Goal: Information Seeking & Learning: Learn about a topic

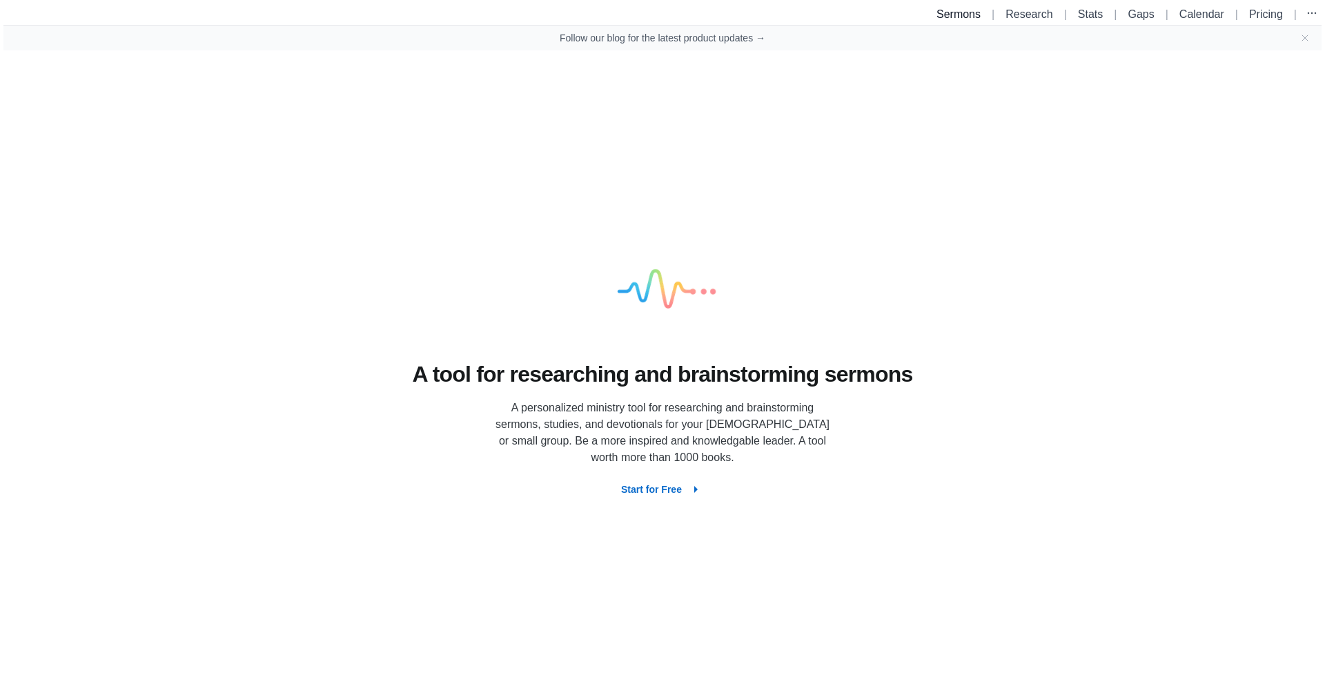
click at [947, 13] on link "Sermons" at bounding box center [958, 14] width 44 height 12
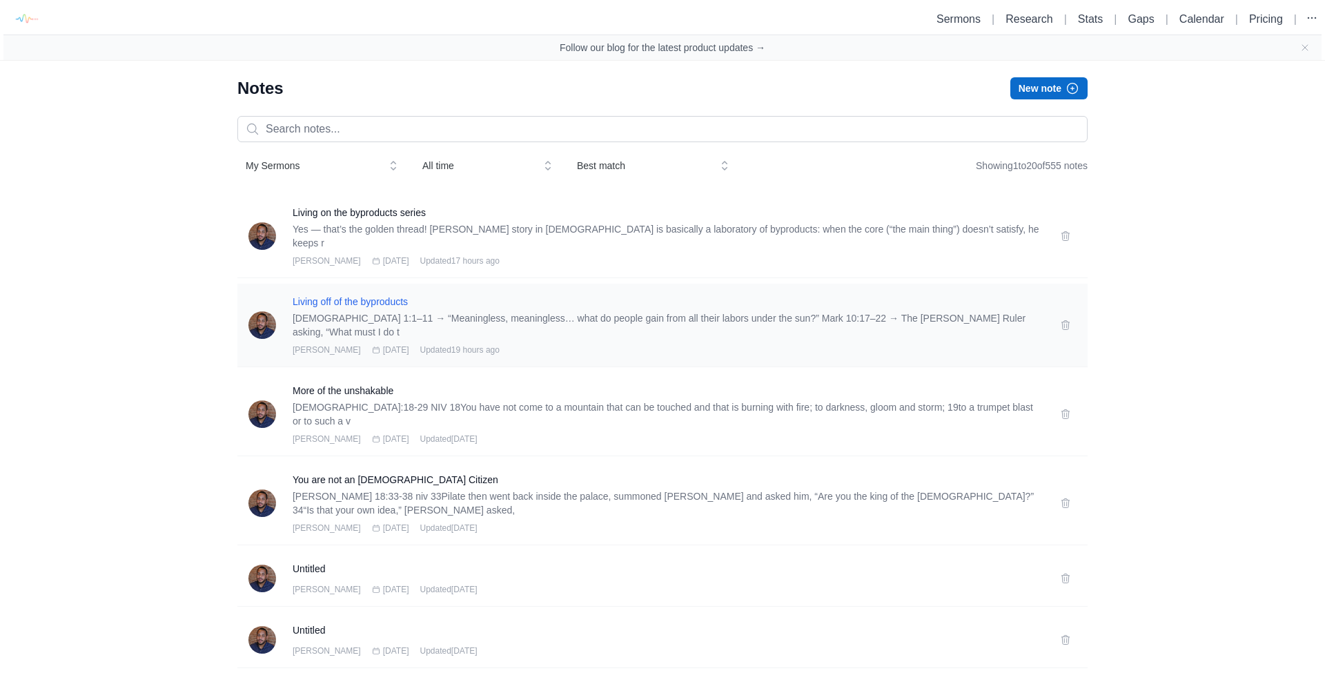
click at [380, 295] on h3 "Living off of the byproducts" at bounding box center [668, 302] width 751 height 14
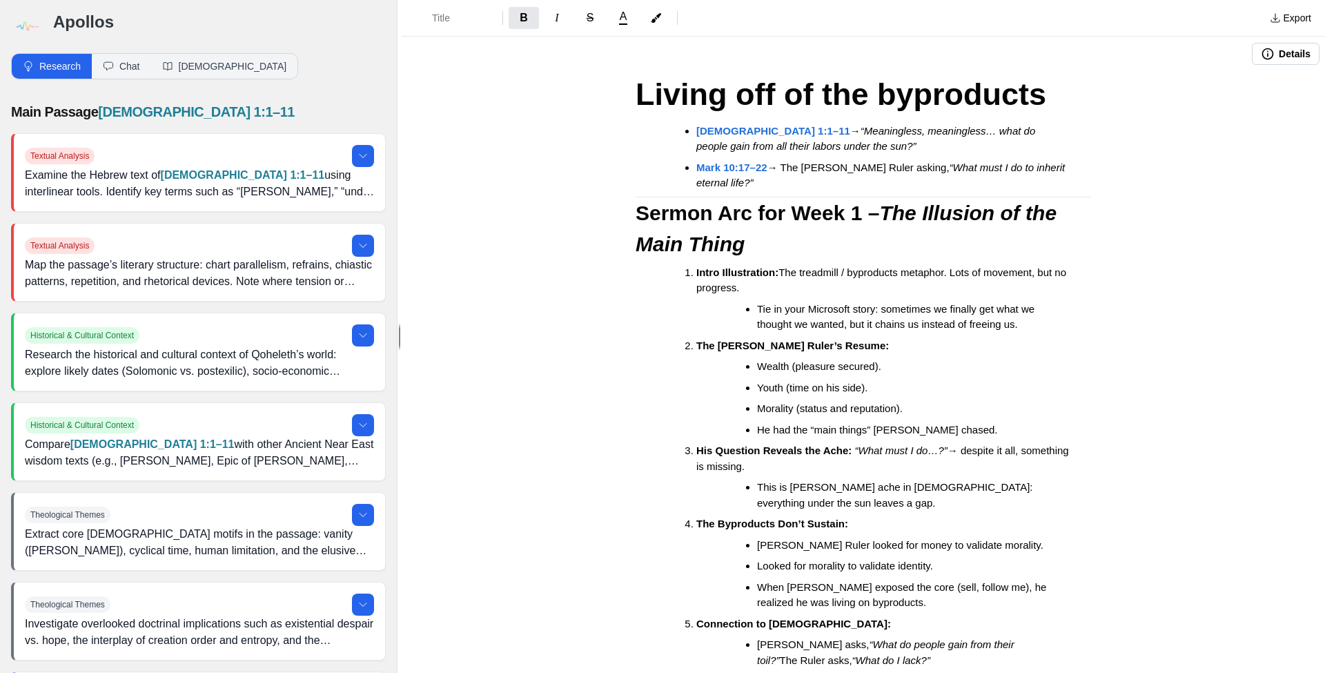
click at [731, 161] on strong "Mark 10:17–22" at bounding box center [731, 167] width 71 height 12
click at [751, 119] on button "Quote verse" at bounding box center [780, 116] width 107 height 25
click at [767, 168] on strong "Mark 10:17–22" at bounding box center [731, 167] width 71 height 12
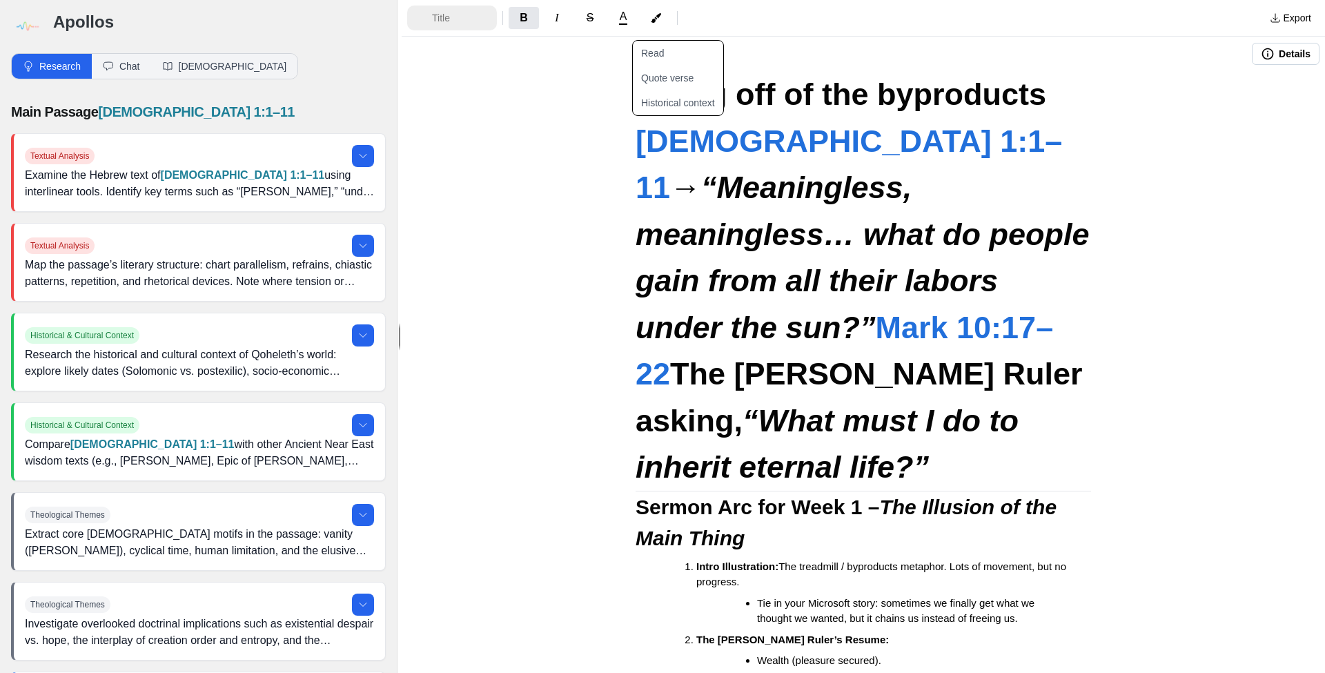
click at [466, 23] on span "Title" at bounding box center [456, 18] width 48 height 14
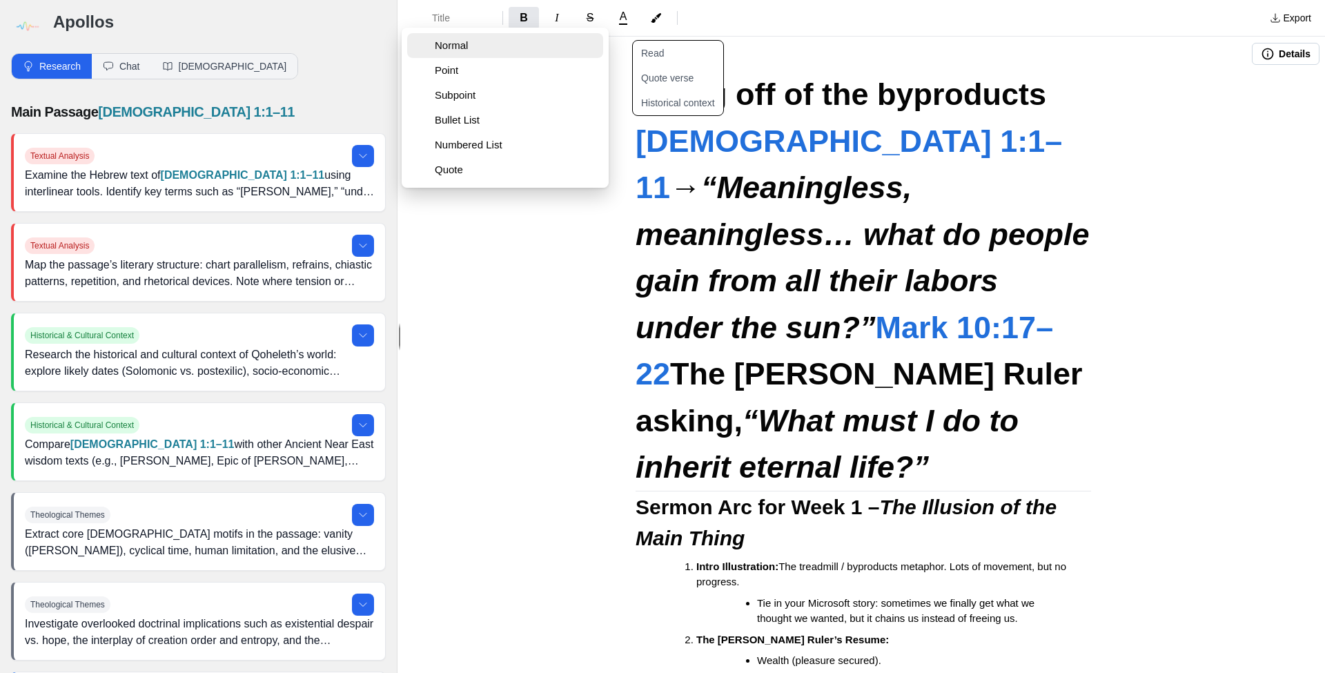
click at [462, 54] on button "Normal" at bounding box center [505, 45] width 196 height 25
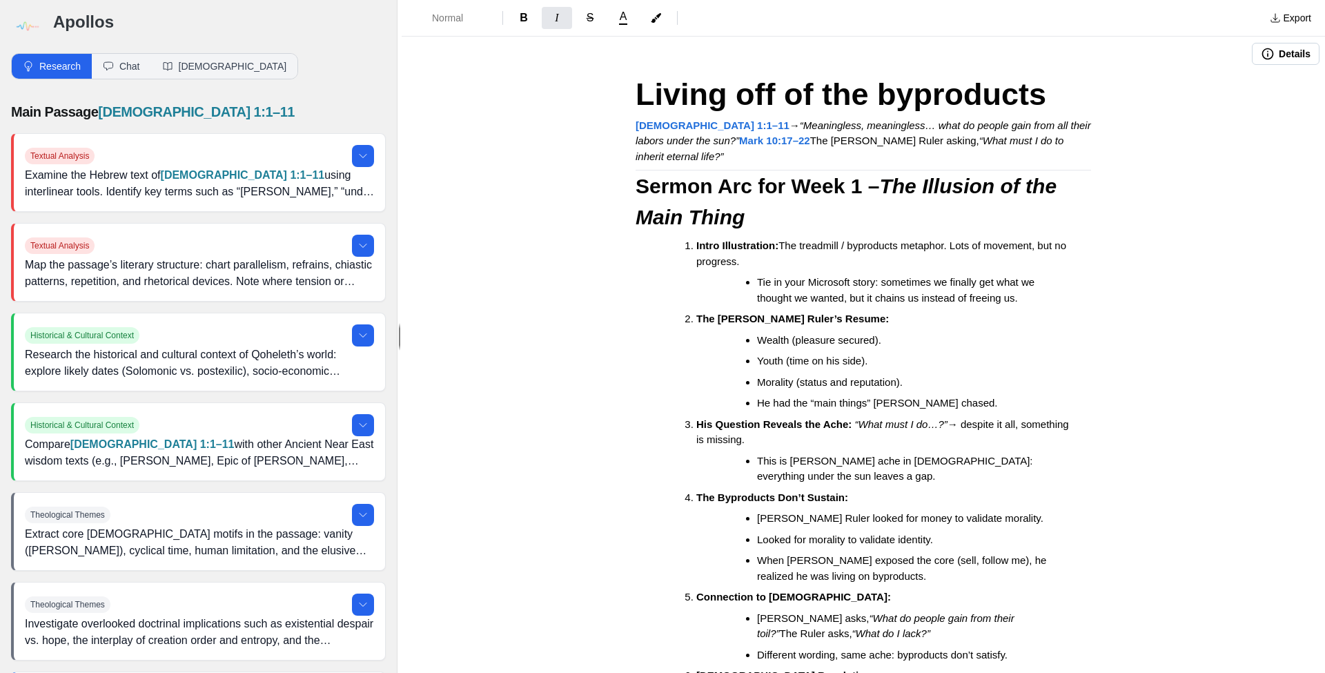
click at [739, 140] on strong "Mark 10:17–22" at bounding box center [774, 141] width 71 height 12
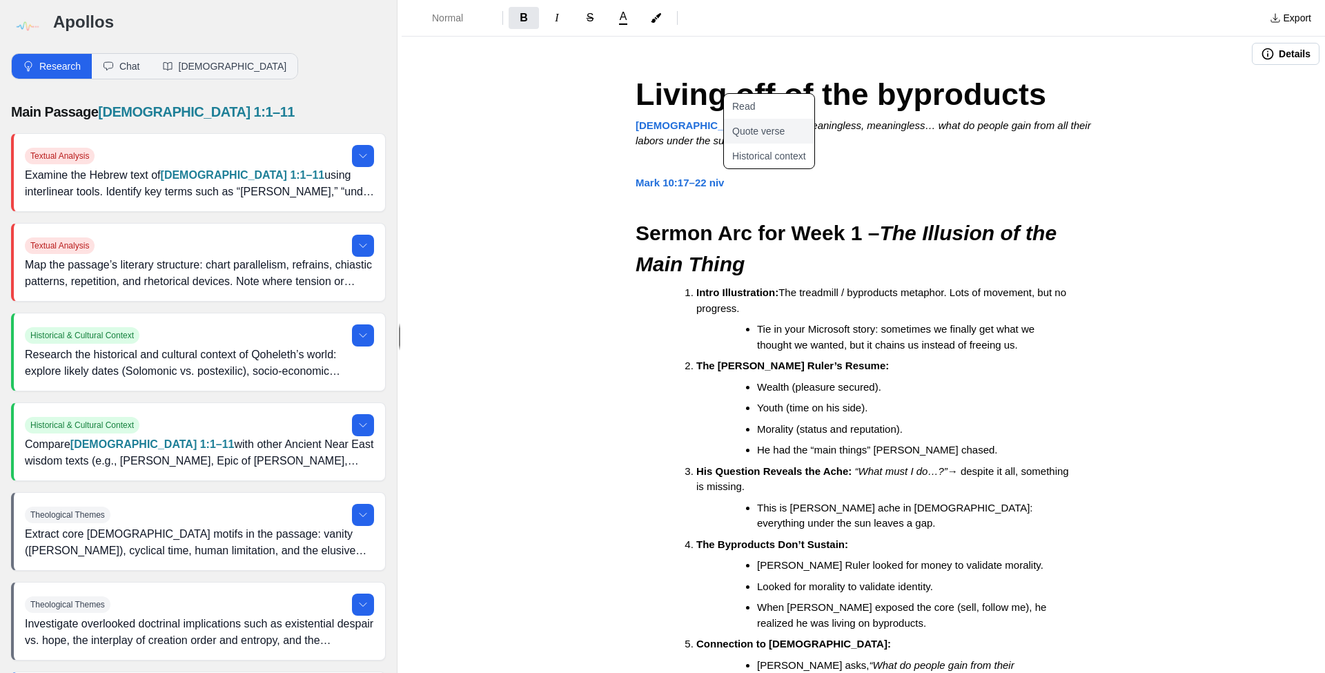
click at [774, 135] on button "Quote verse" at bounding box center [777, 131] width 107 height 25
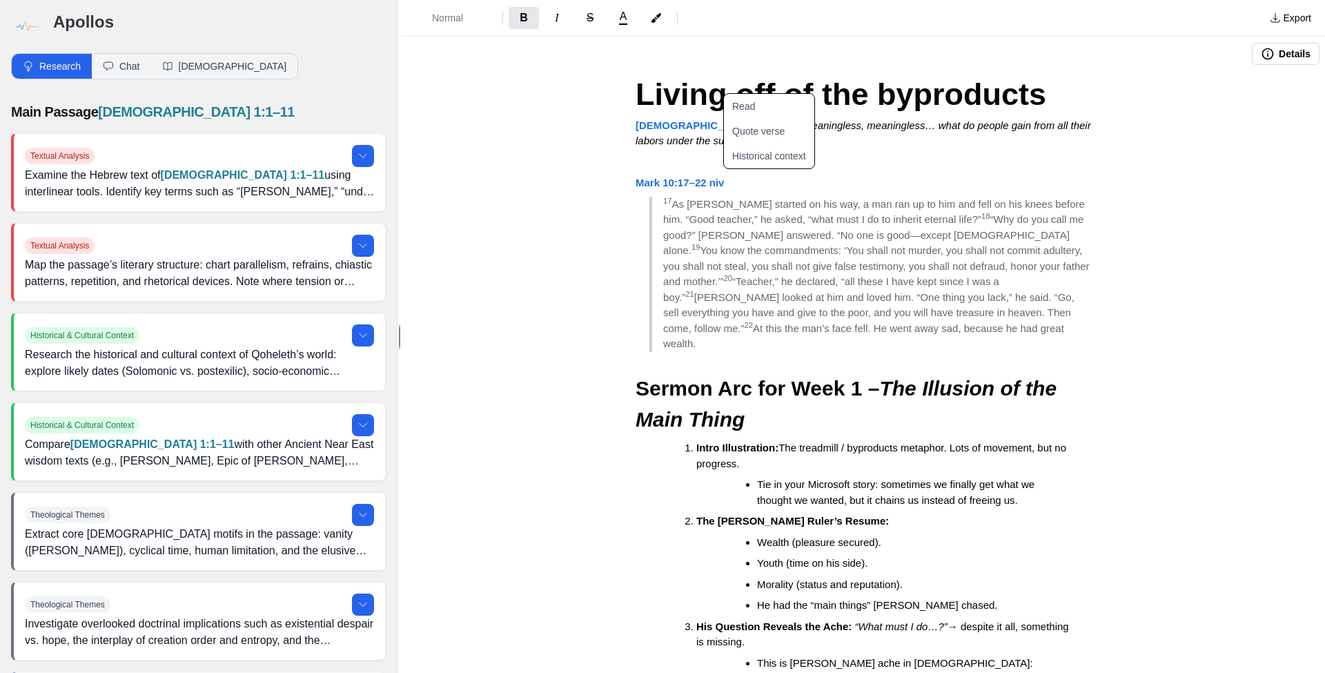
click at [783, 377] on strong "Sermon Arc for Week 1 –" at bounding box center [758, 388] width 244 height 23
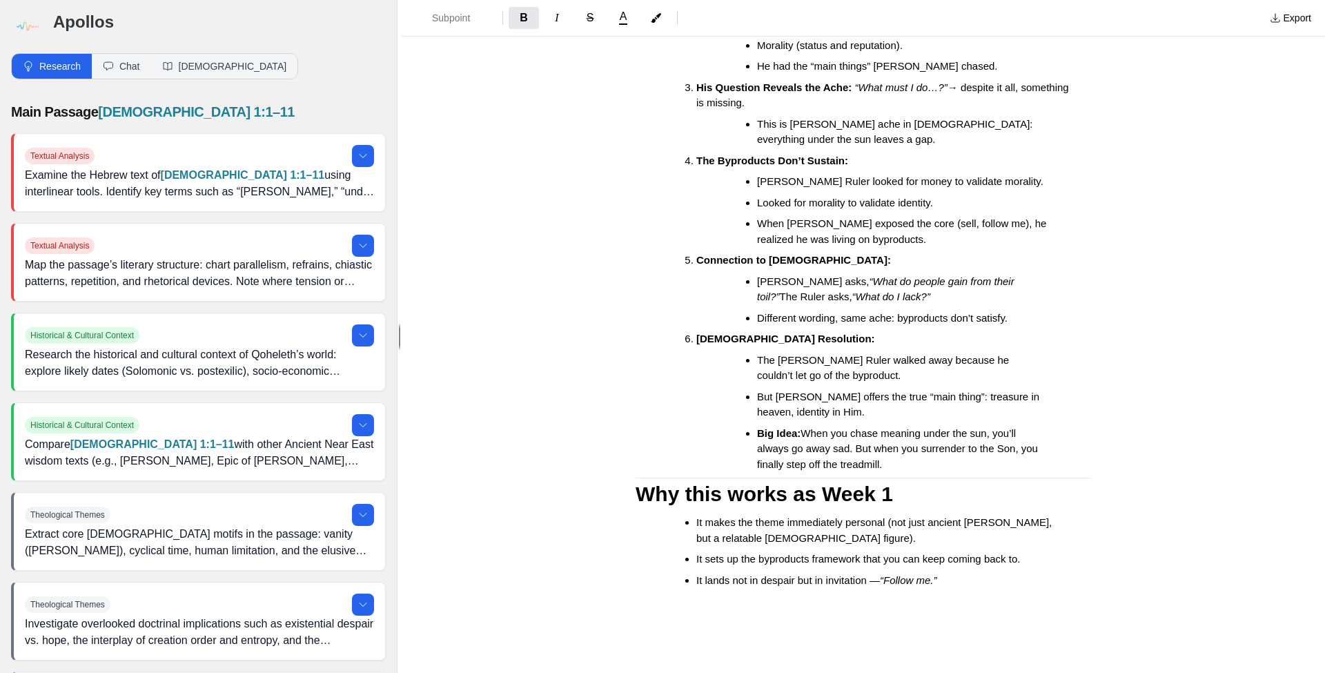
scroll to position [538, 0]
click at [637, 483] on span "Why this works as Week 1" at bounding box center [764, 494] width 257 height 23
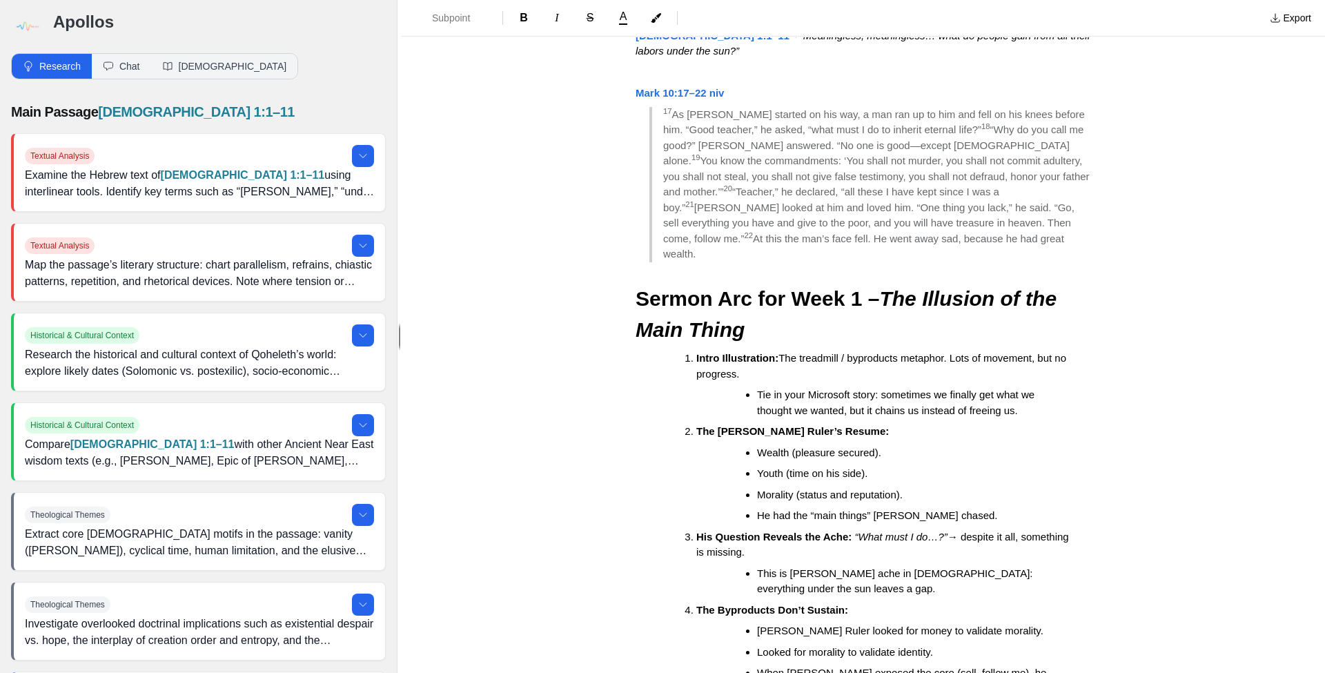
scroll to position [75, 0]
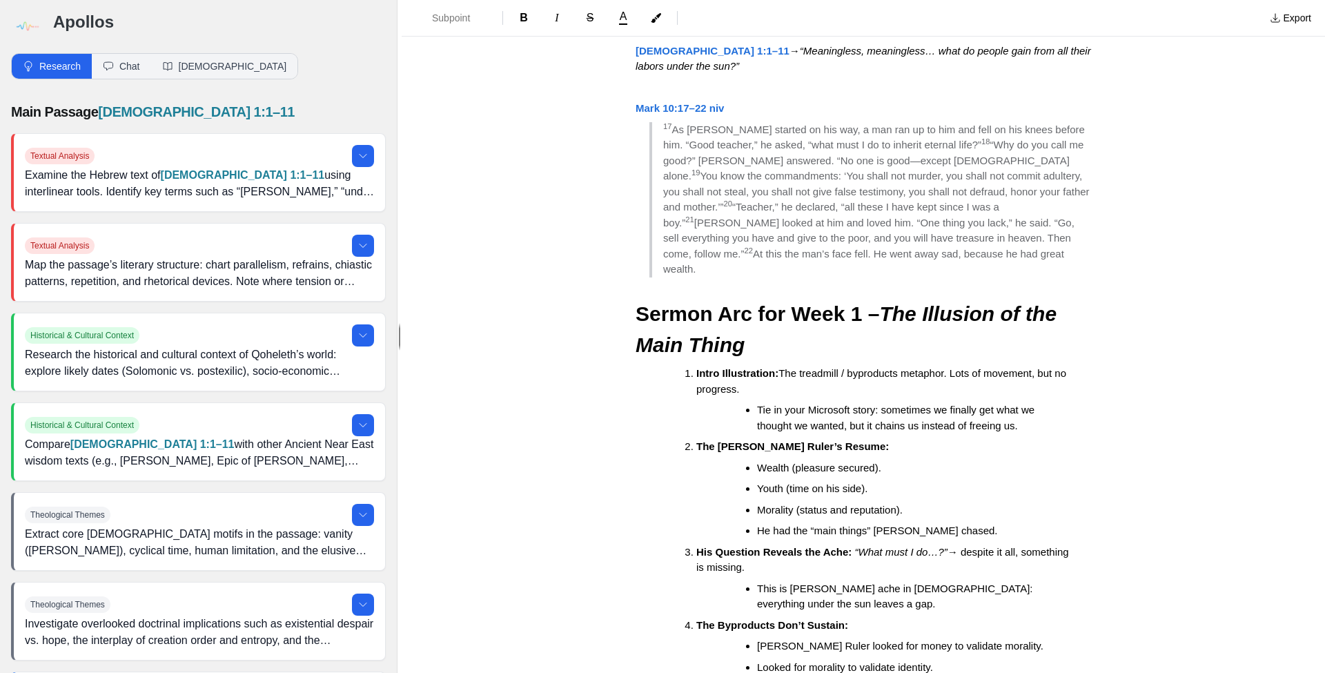
click at [695, 366] on ol "Intro Illustration: The treadmill / byproducts metaphor. Lots of movement, but …" at bounding box center [869, 651] width 444 height 571
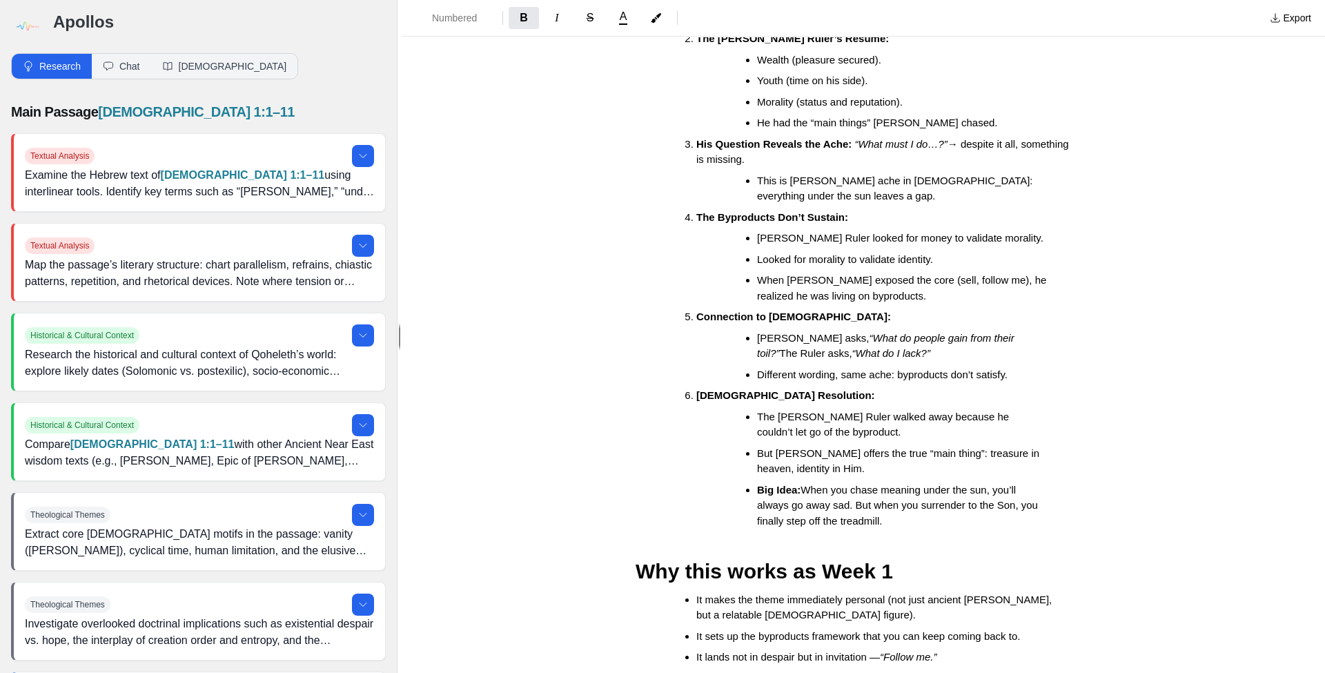
scroll to position [500, 0]
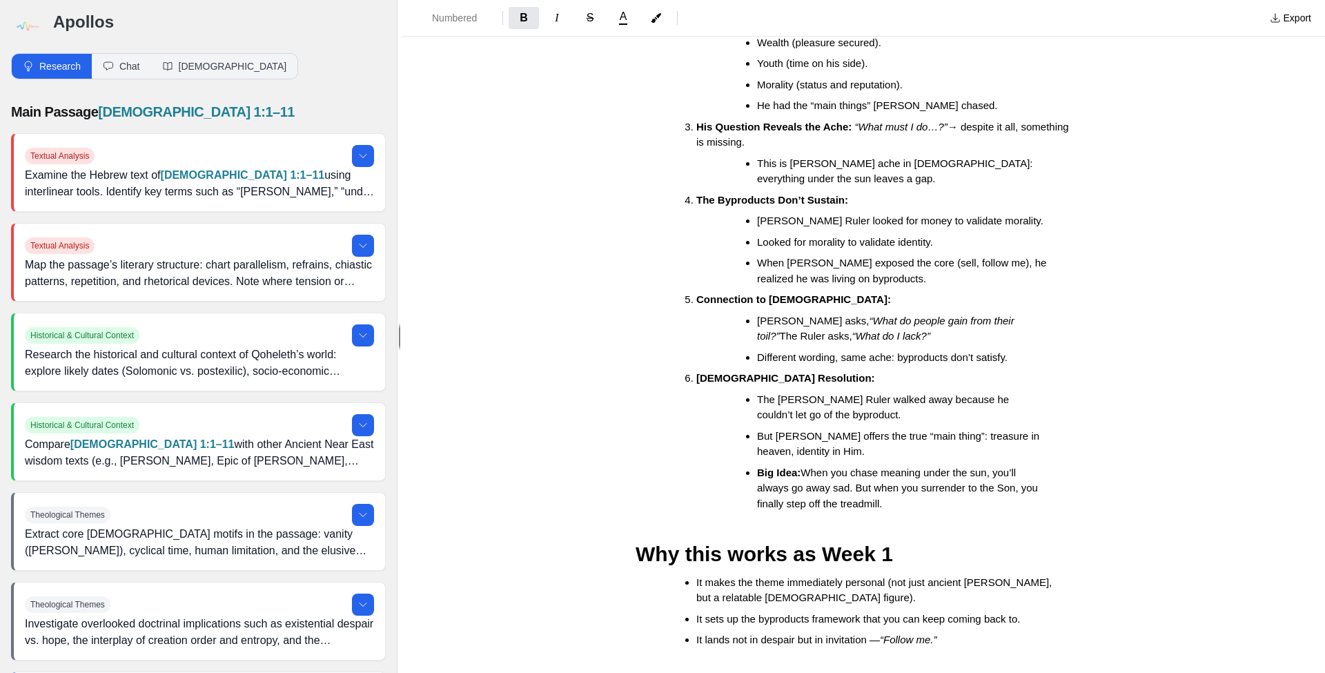
click at [896, 485] on li "Big Idea: When you chase meaning under the sun, you’ll always go away sad. But …" at bounding box center [902, 488] width 290 height 47
click at [444, 17] on span "Numbered List" at bounding box center [456, 18] width 48 height 14
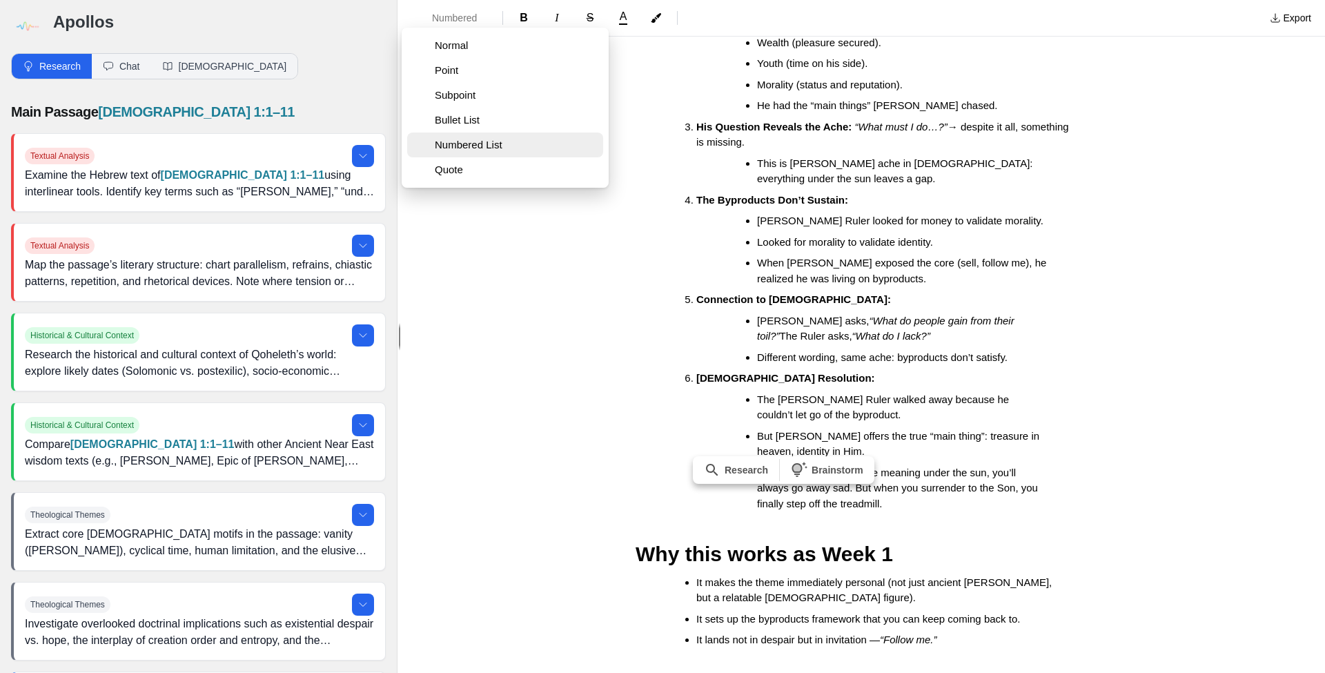
click at [464, 143] on span "Numbered List" at bounding box center [509, 145] width 149 height 14
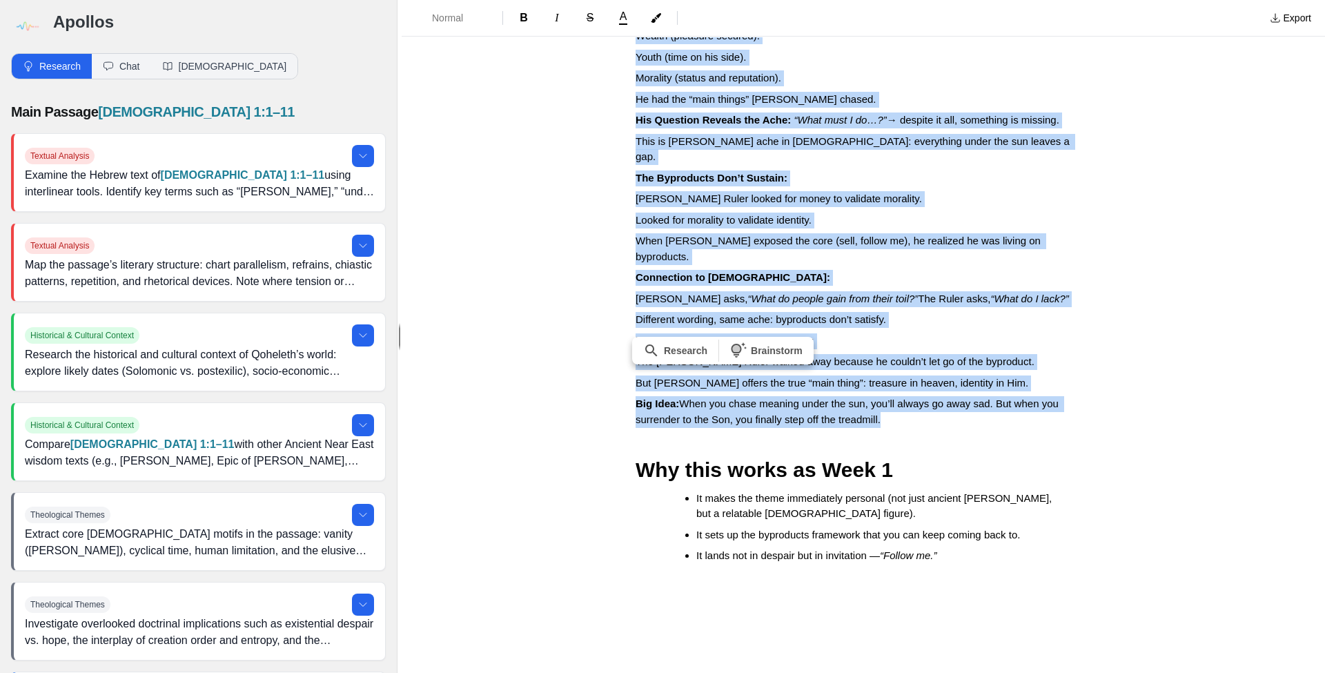
scroll to position [424, 0]
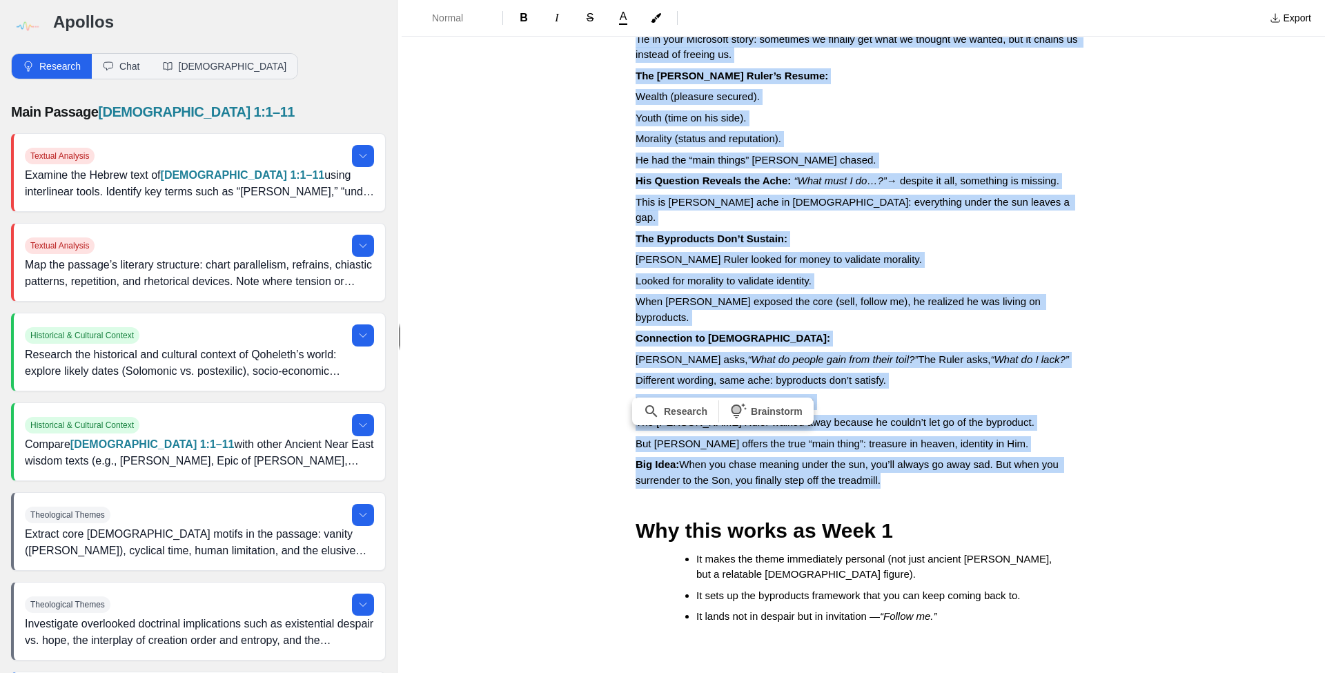
click at [667, 196] on span "This is [PERSON_NAME] ache in [DEMOGRAPHIC_DATA]: everything under the sun leav…" at bounding box center [854, 210] width 437 height 28
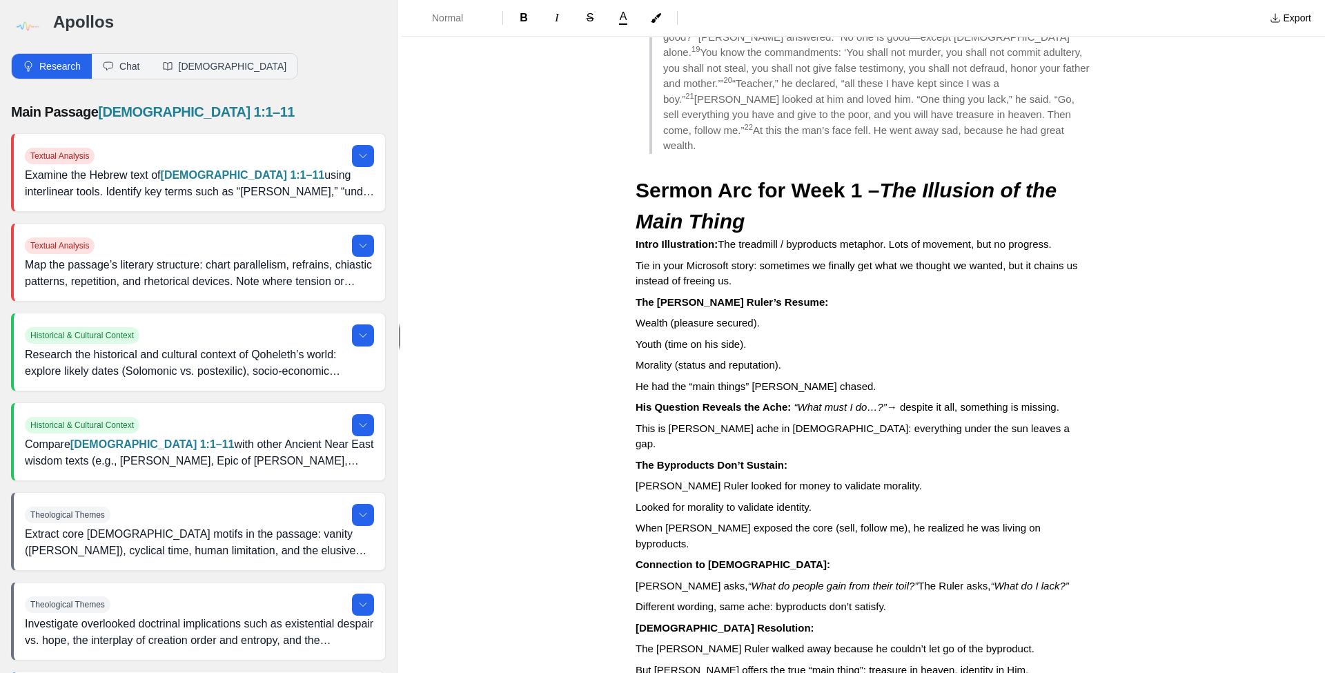
scroll to position [197, 0]
click at [633, 280] on div "Living off of the byproducts [DEMOGRAPHIC_DATA] 1:1–11 → “Meaningless, meaningl…" at bounding box center [863, 417] width 552 height 1087
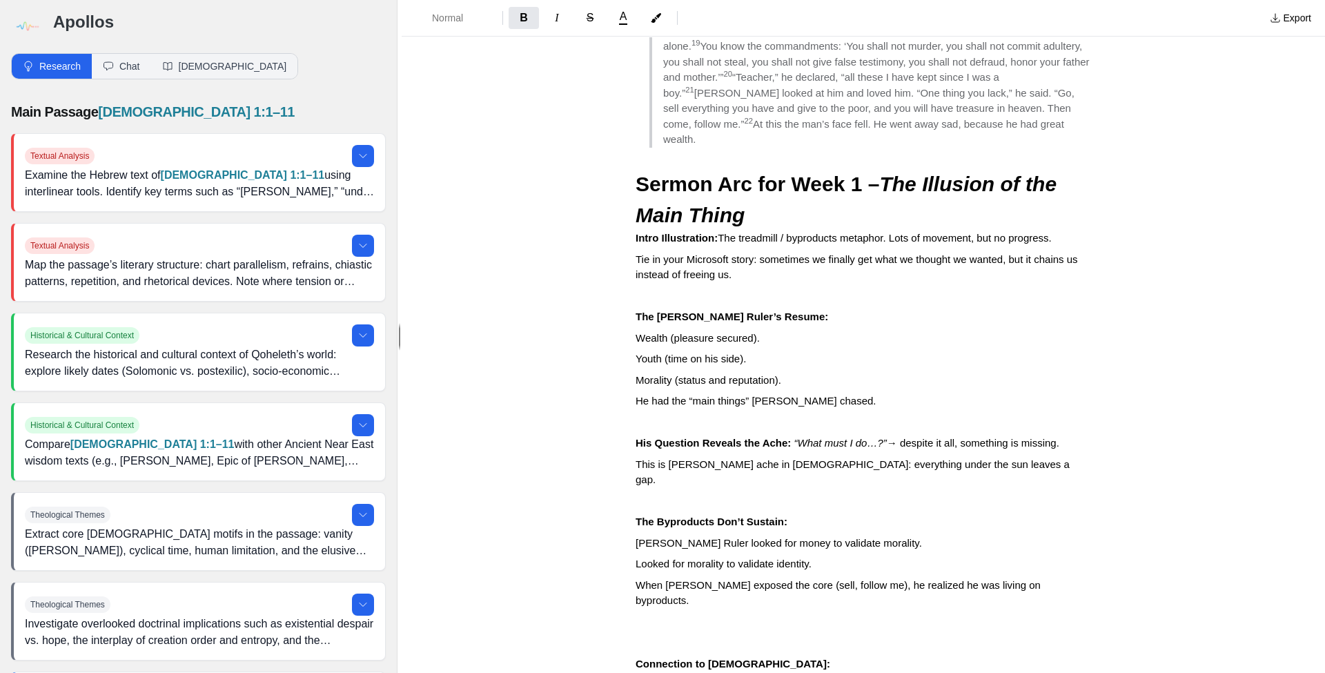
scroll to position [528, 0]
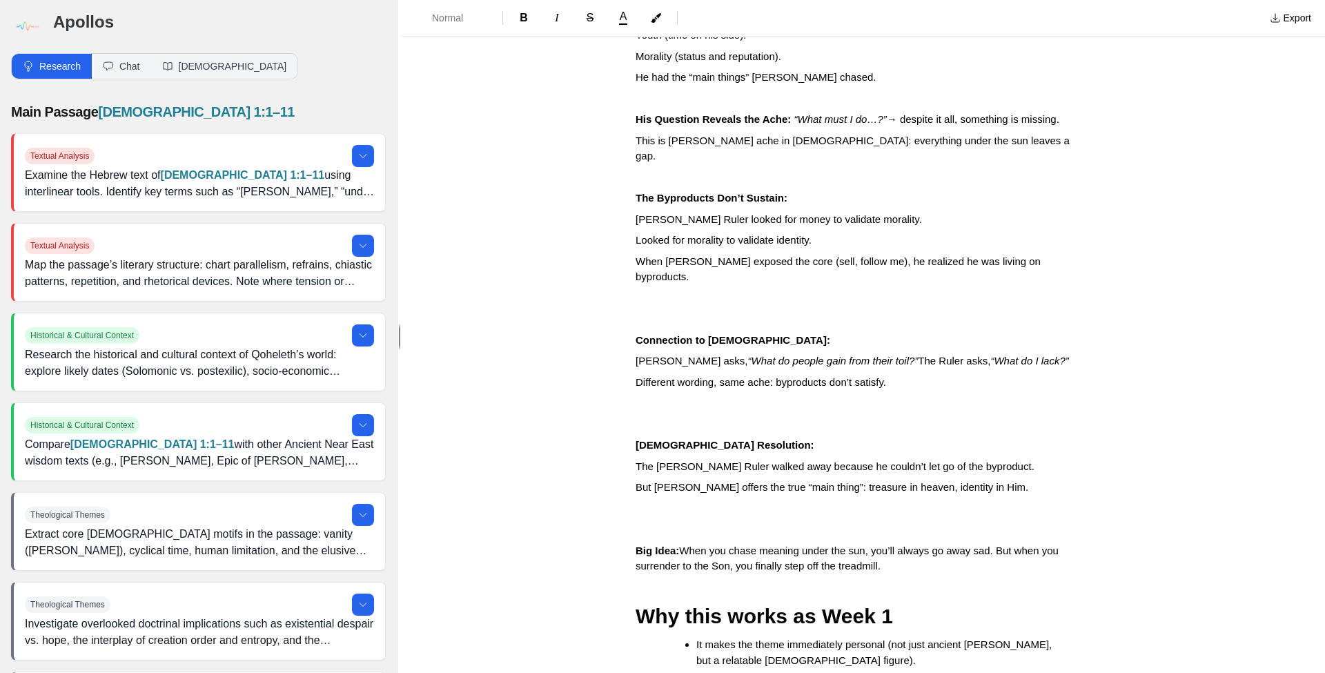
click at [704, 250] on div "Living off of the byproducts [DEMOGRAPHIC_DATA] 1:1–11 → “Meaningless, meaningl…" at bounding box center [863, 181] width 552 height 1276
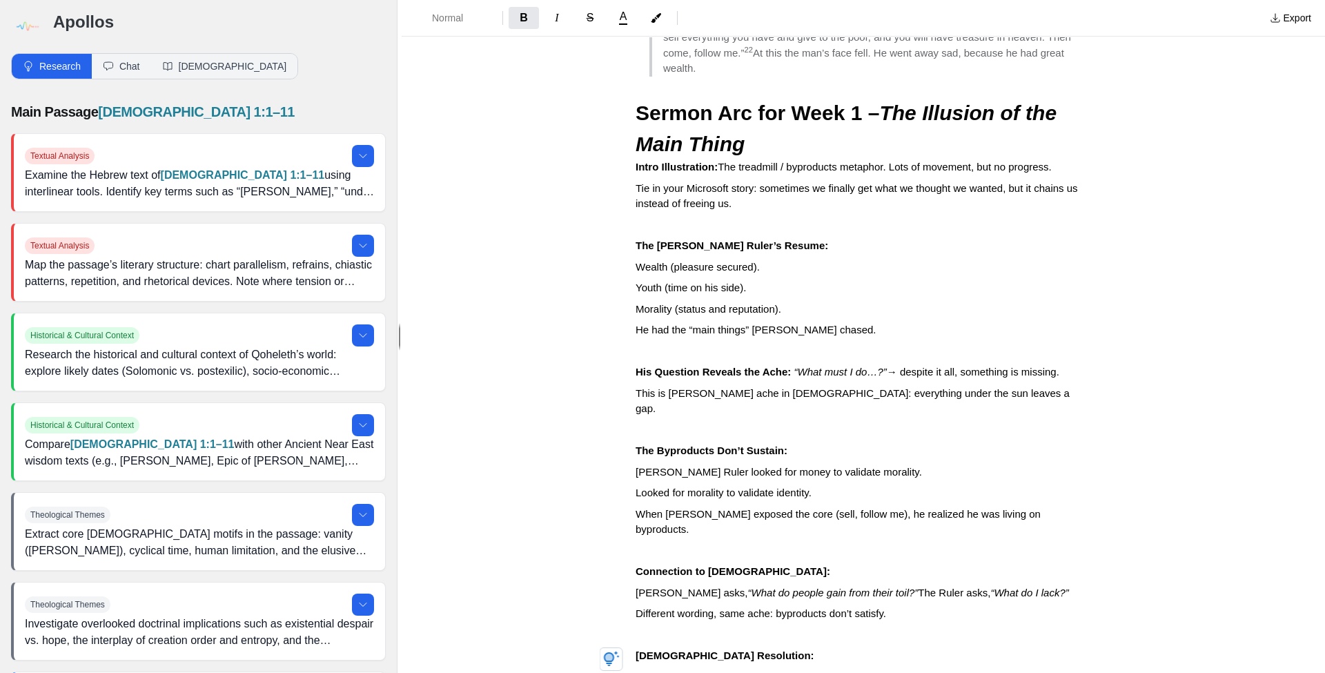
scroll to position [252, 0]
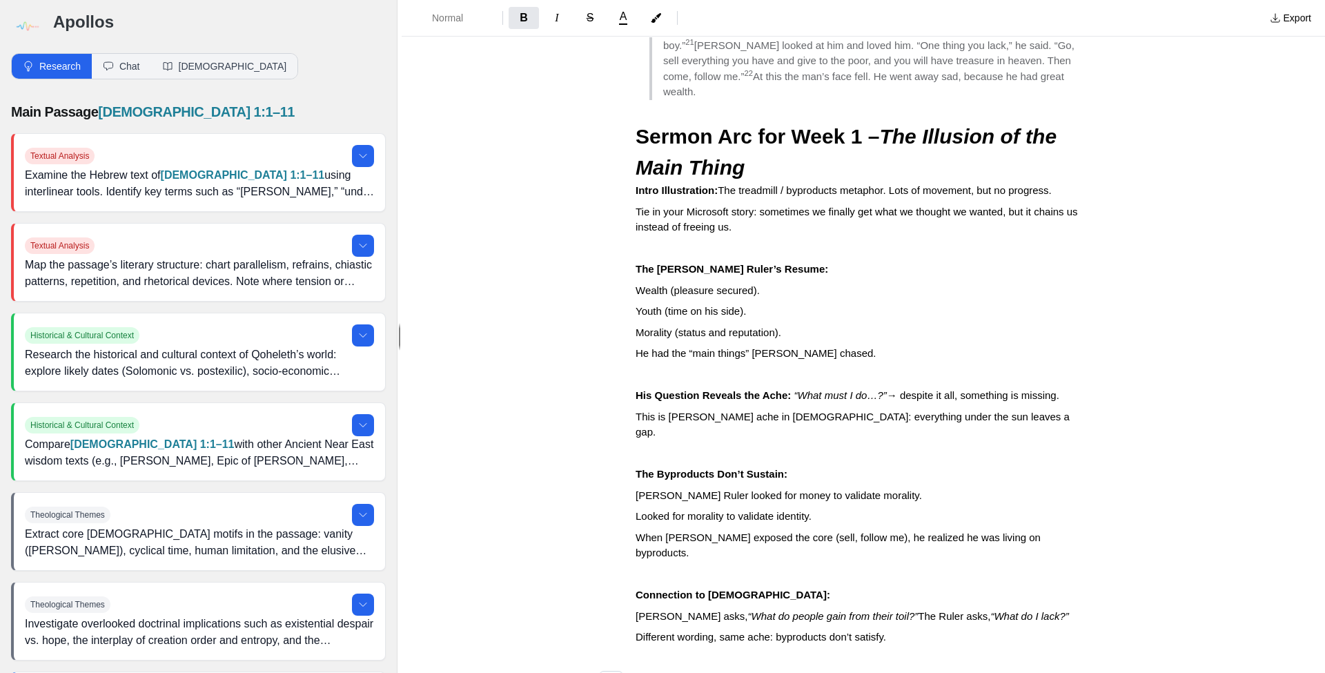
click at [659, 184] on strong "Intro Illustration:" at bounding box center [677, 190] width 82 height 12
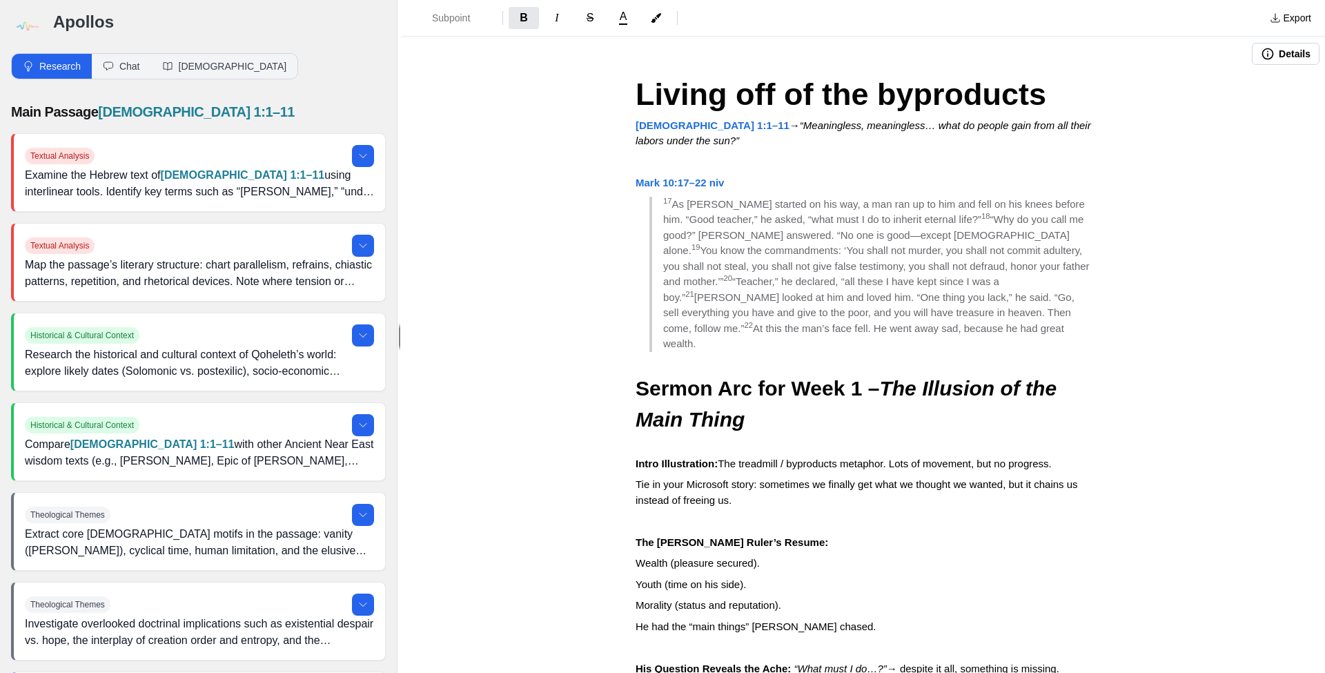
scroll to position [0, 0]
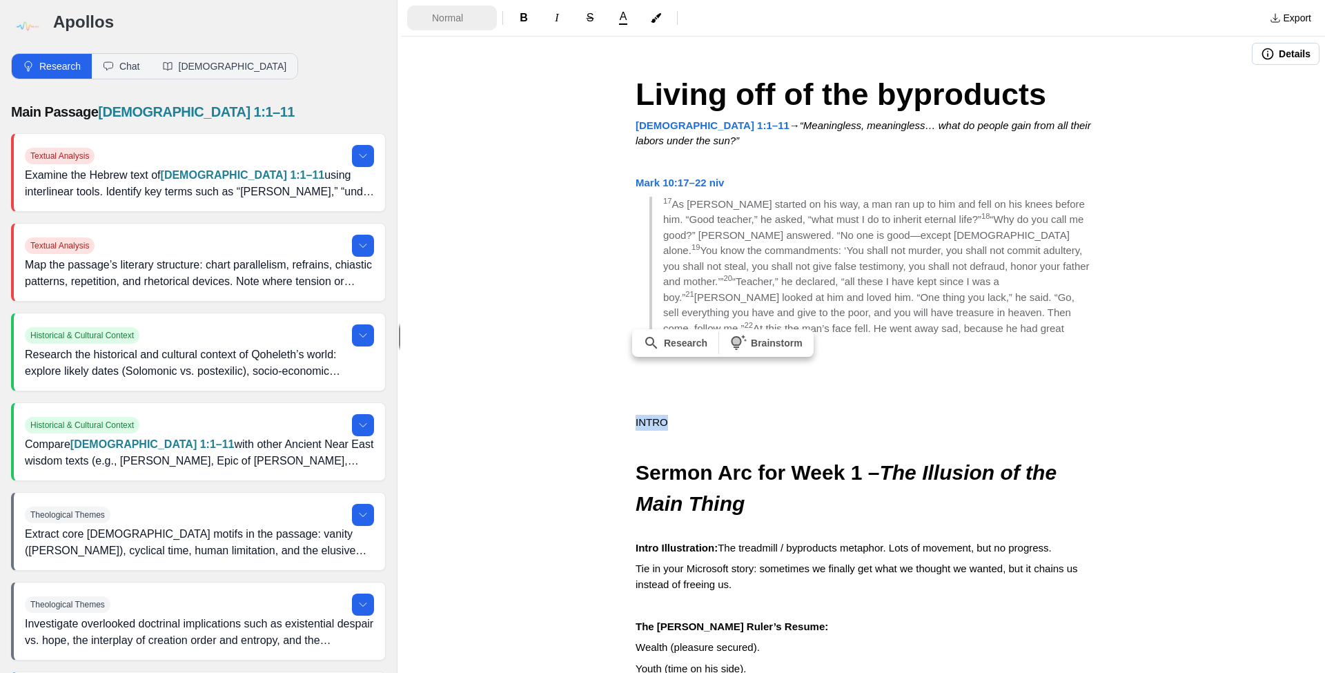
click at [463, 19] on span "Normal" at bounding box center [456, 18] width 48 height 14
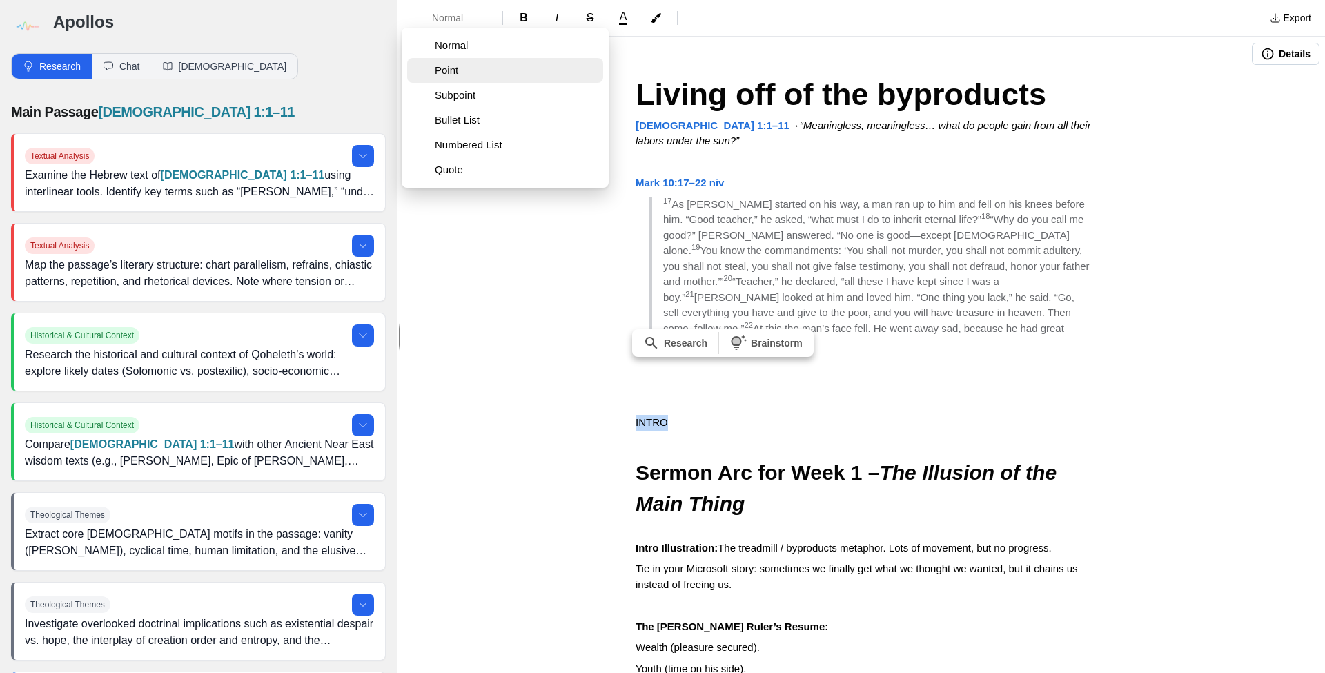
click at [458, 65] on span "Point" at bounding box center [516, 70] width 163 height 14
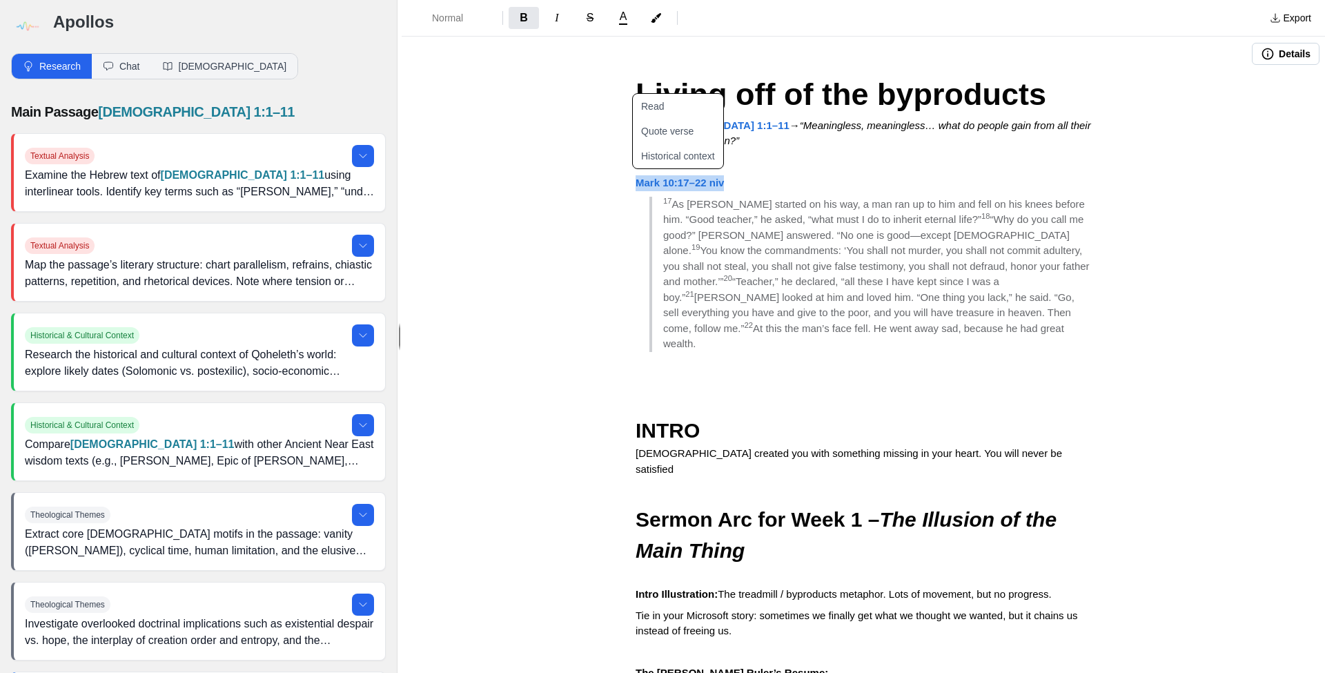
drag, startPoint x: 733, startPoint y: 179, endPoint x: 634, endPoint y: 184, distance: 98.8
copy strong "Mark 10:17–22 niv"
